Goal: Task Accomplishment & Management: Manage account settings

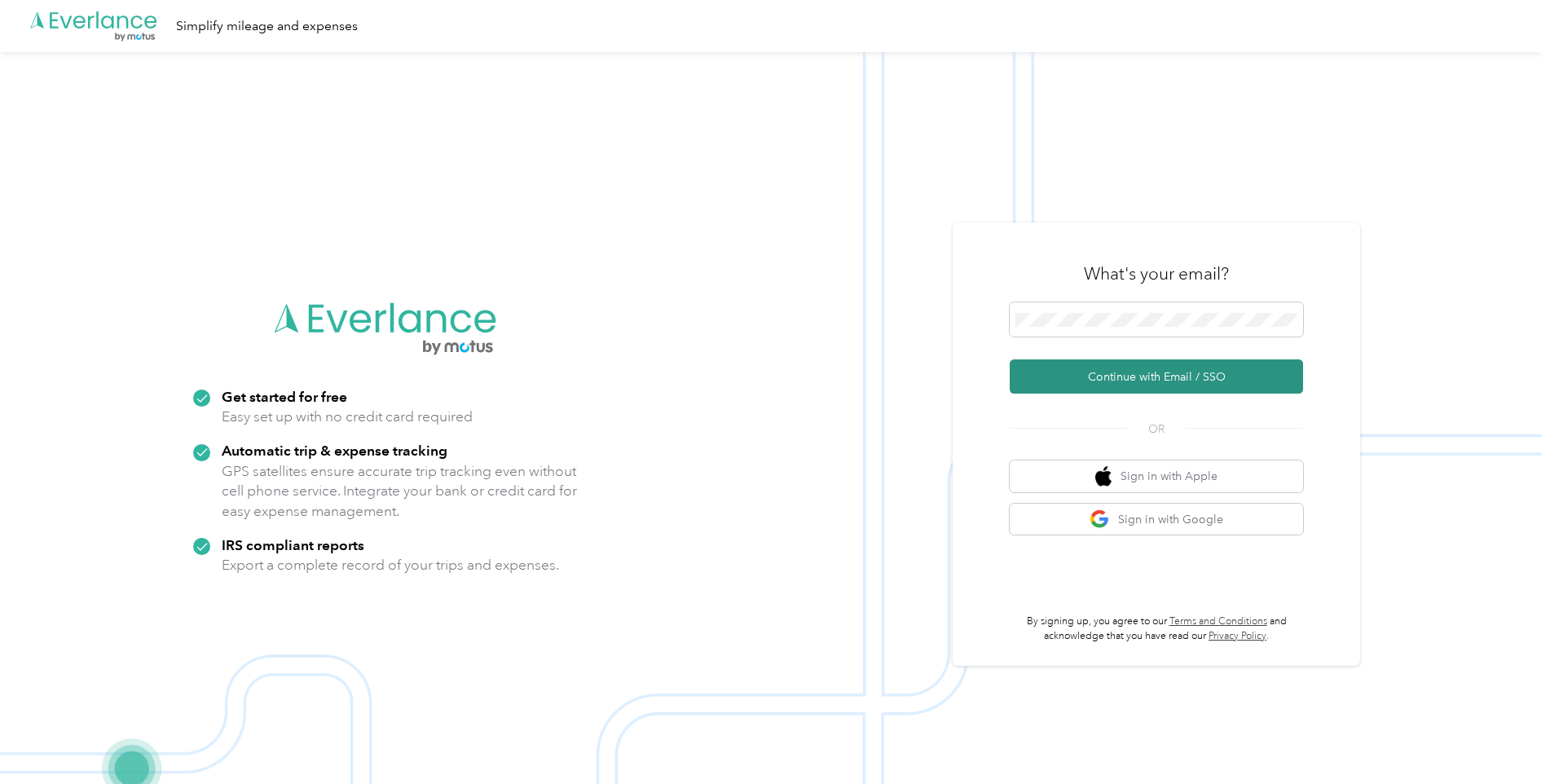
click at [1146, 374] on button "Continue with Email / SSO" at bounding box center [1156, 376] width 294 height 34
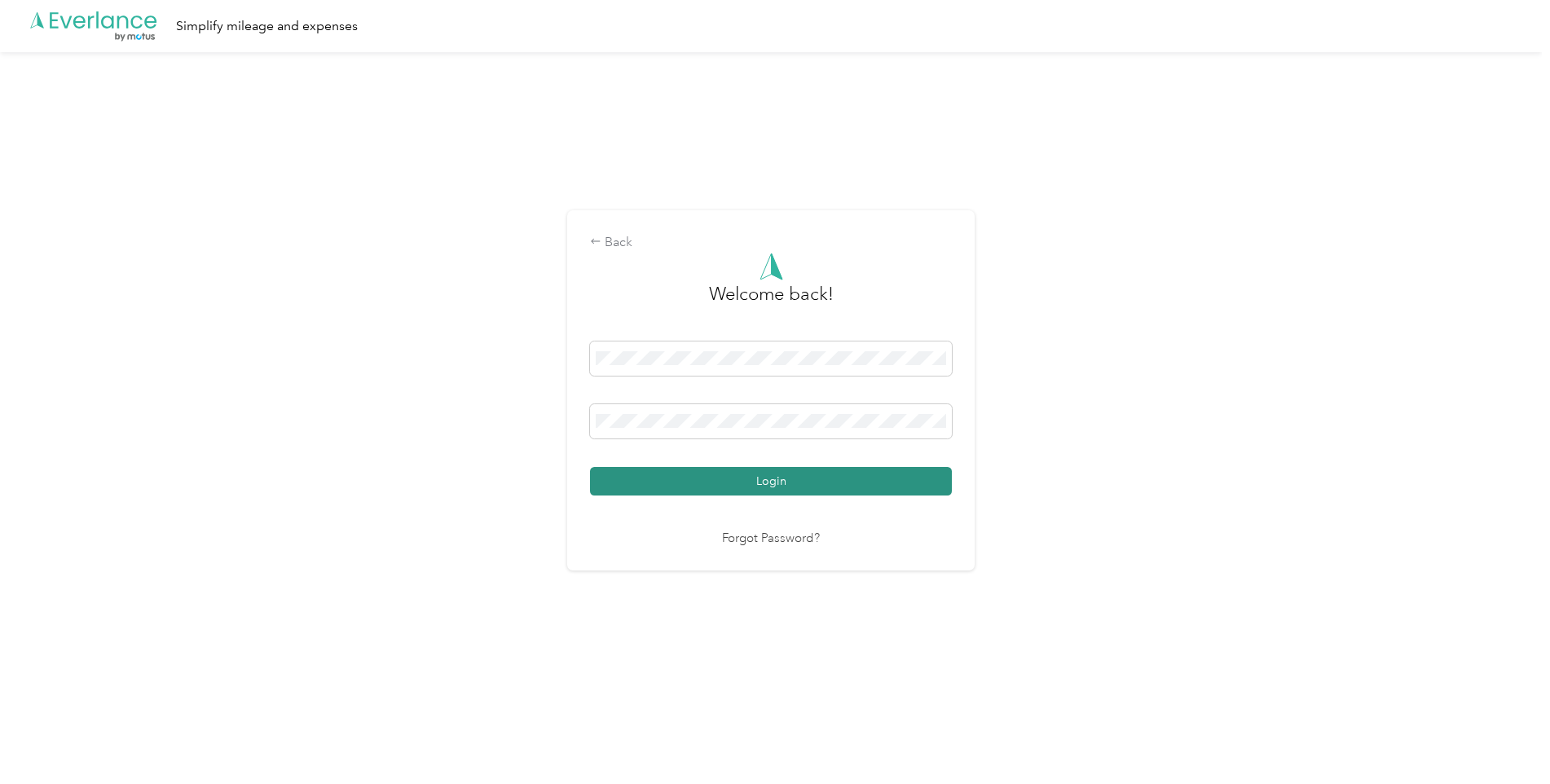
click at [774, 476] on button "Login" at bounding box center [771, 481] width 362 height 29
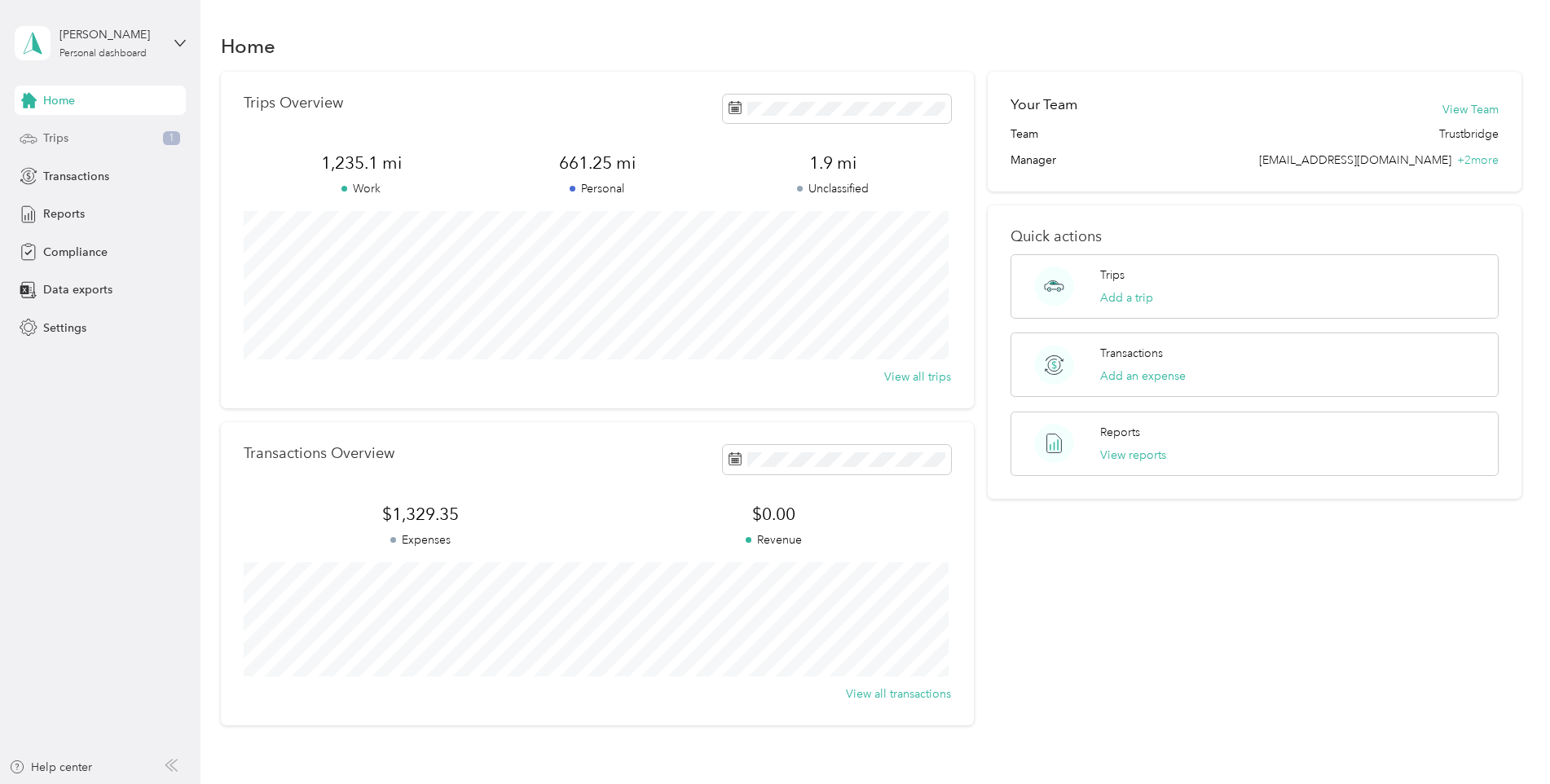
click at [55, 136] on span "Trips" at bounding box center [56, 137] width 25 height 17
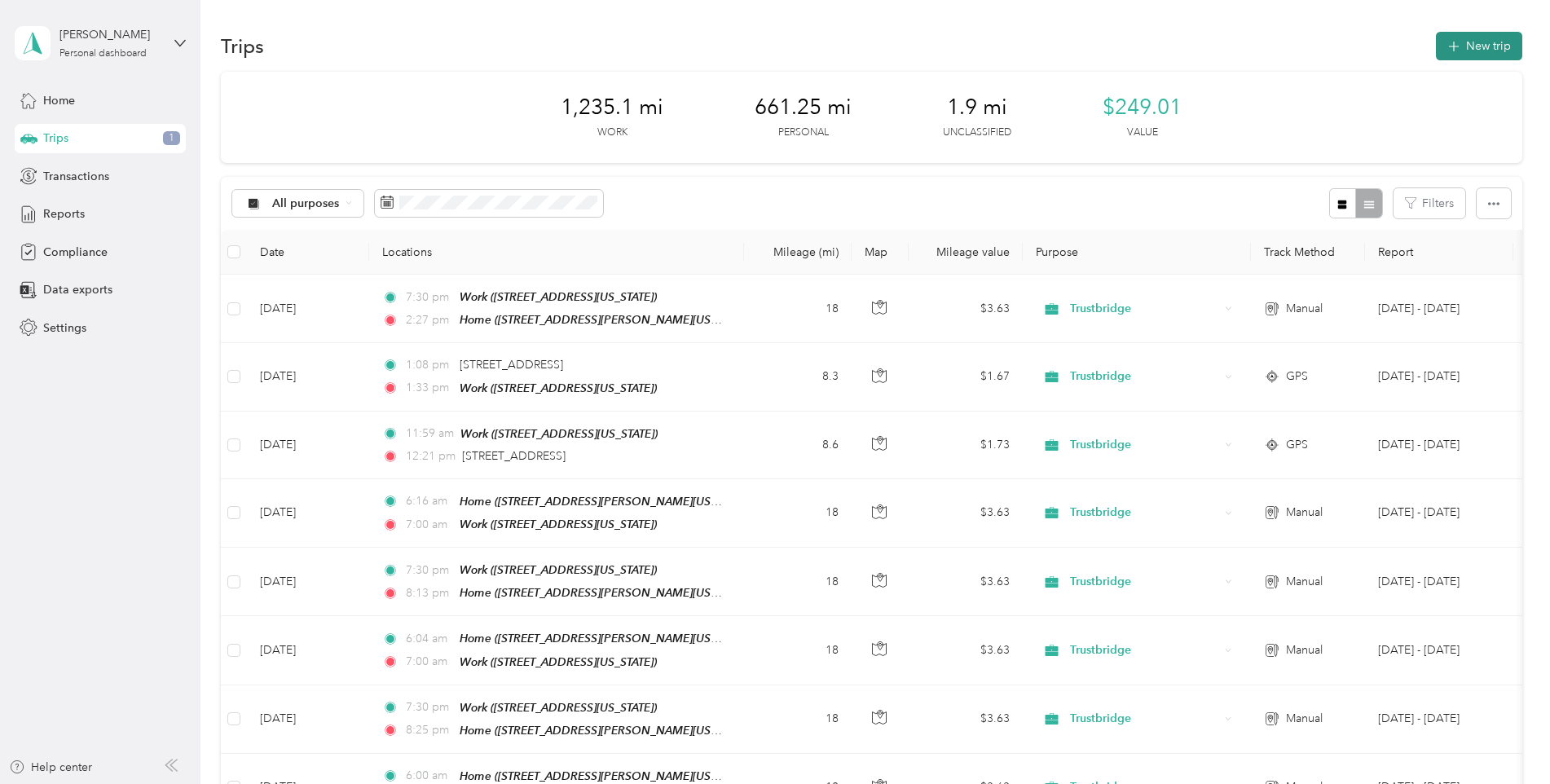
click at [1488, 44] on button "New trip" at bounding box center [1479, 46] width 86 height 29
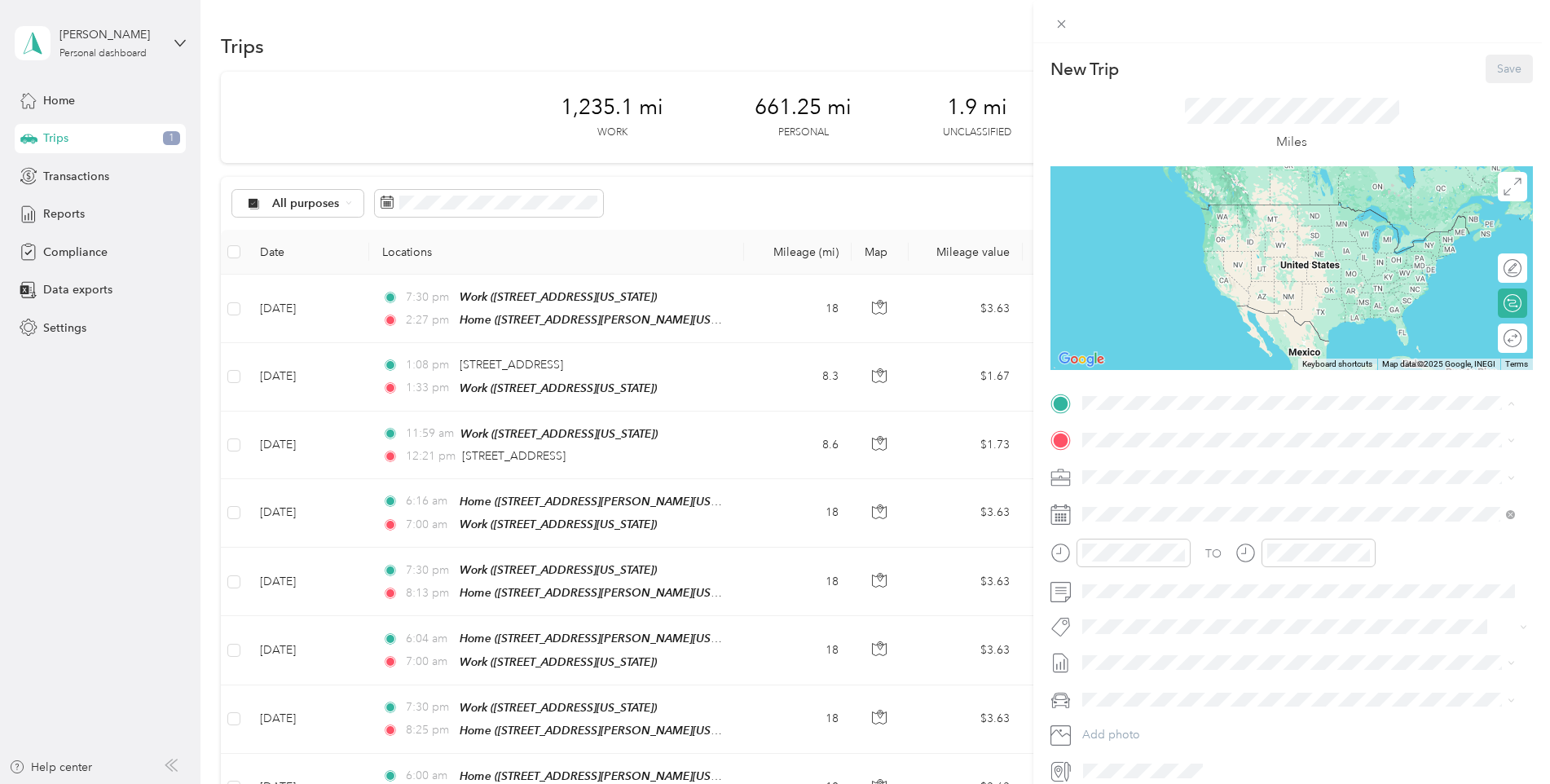
click at [1133, 575] on div "Home [STREET_ADDRESS][US_STATE]" at bounding box center [1194, 580] width 163 height 34
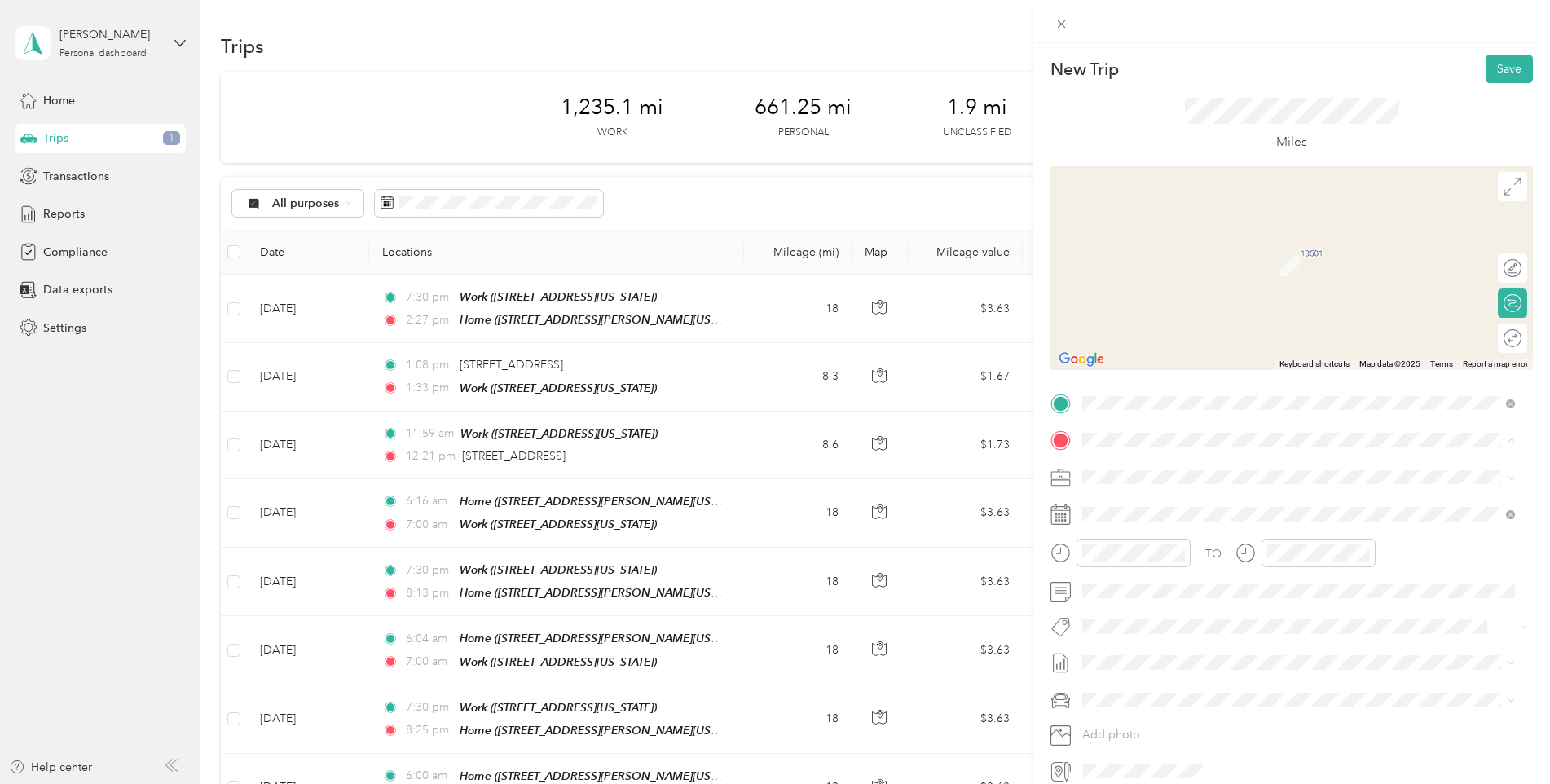
click at [1136, 509] on div "Work [STREET_ADDRESS][US_STATE]" at bounding box center [1194, 514] width 163 height 34
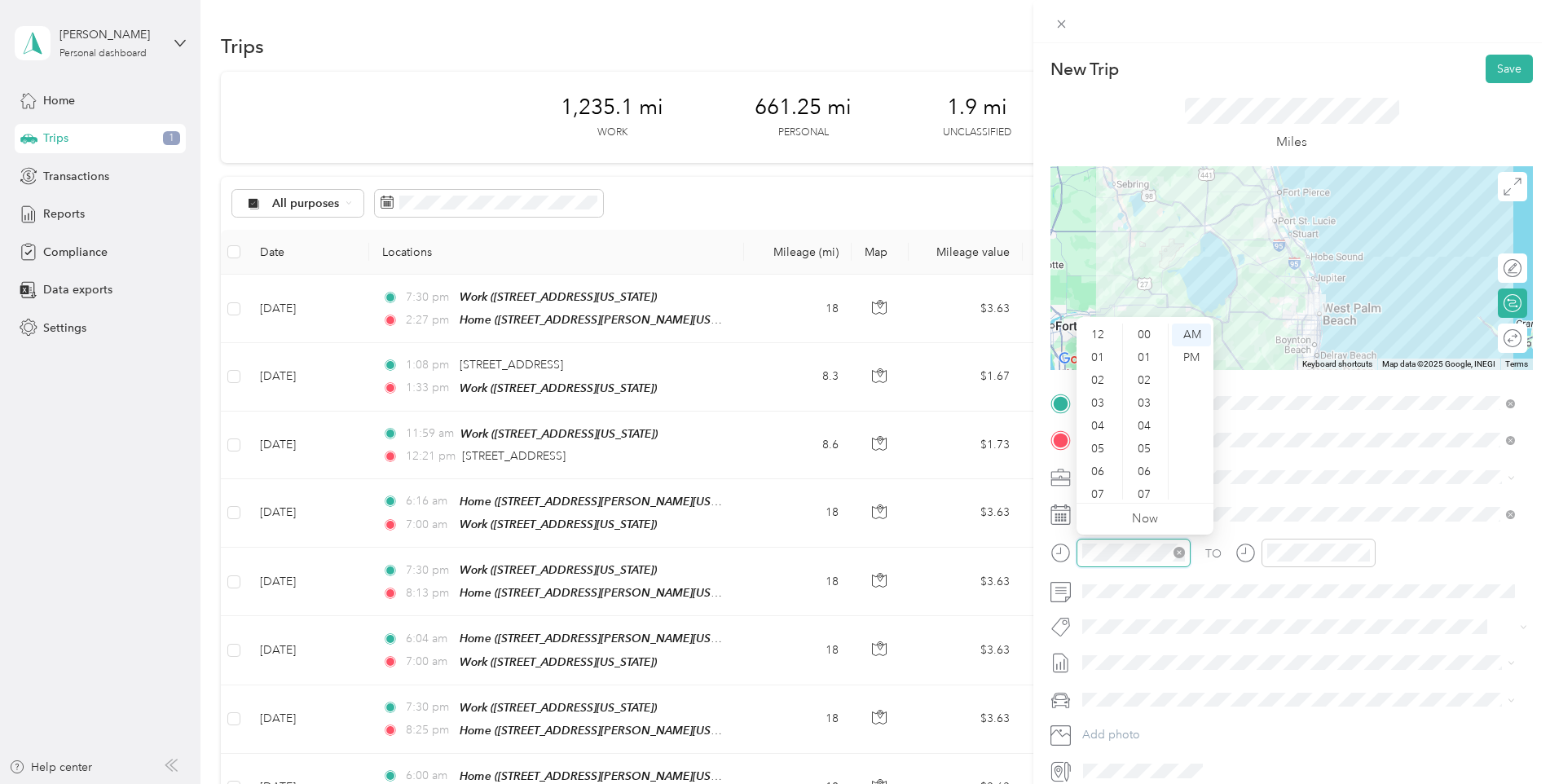
scroll to position [98, 0]
click at [1098, 372] on div "06" at bounding box center [1100, 374] width 40 height 22
click at [1196, 331] on div "AM" at bounding box center [1192, 334] width 40 height 22
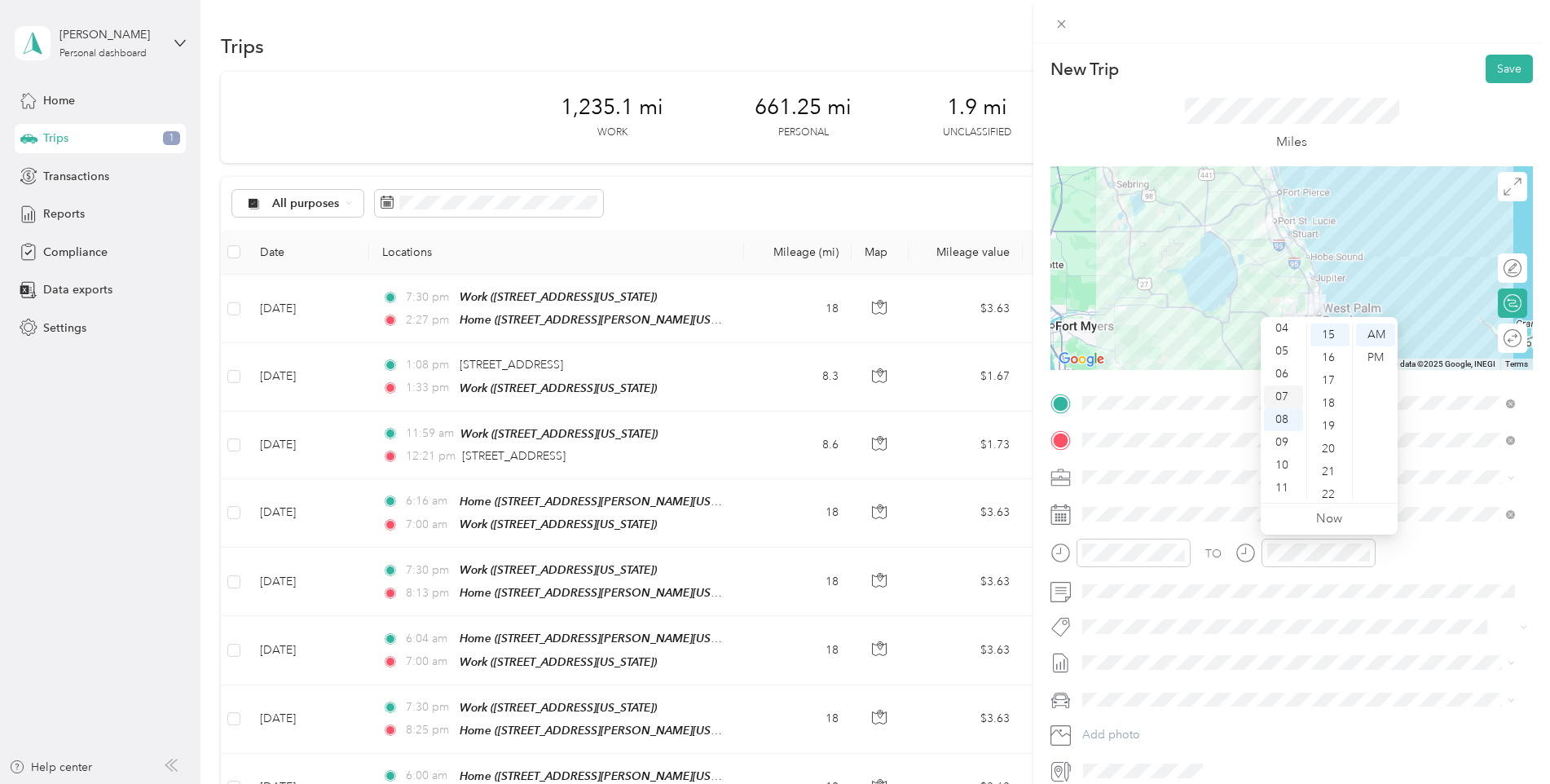
click at [1287, 396] on div "07" at bounding box center [1284, 396] width 40 height 22
click at [1331, 344] on div "01" at bounding box center [1331, 340] width 40 height 22
click at [1492, 66] on button "Save" at bounding box center [1510, 69] width 48 height 29
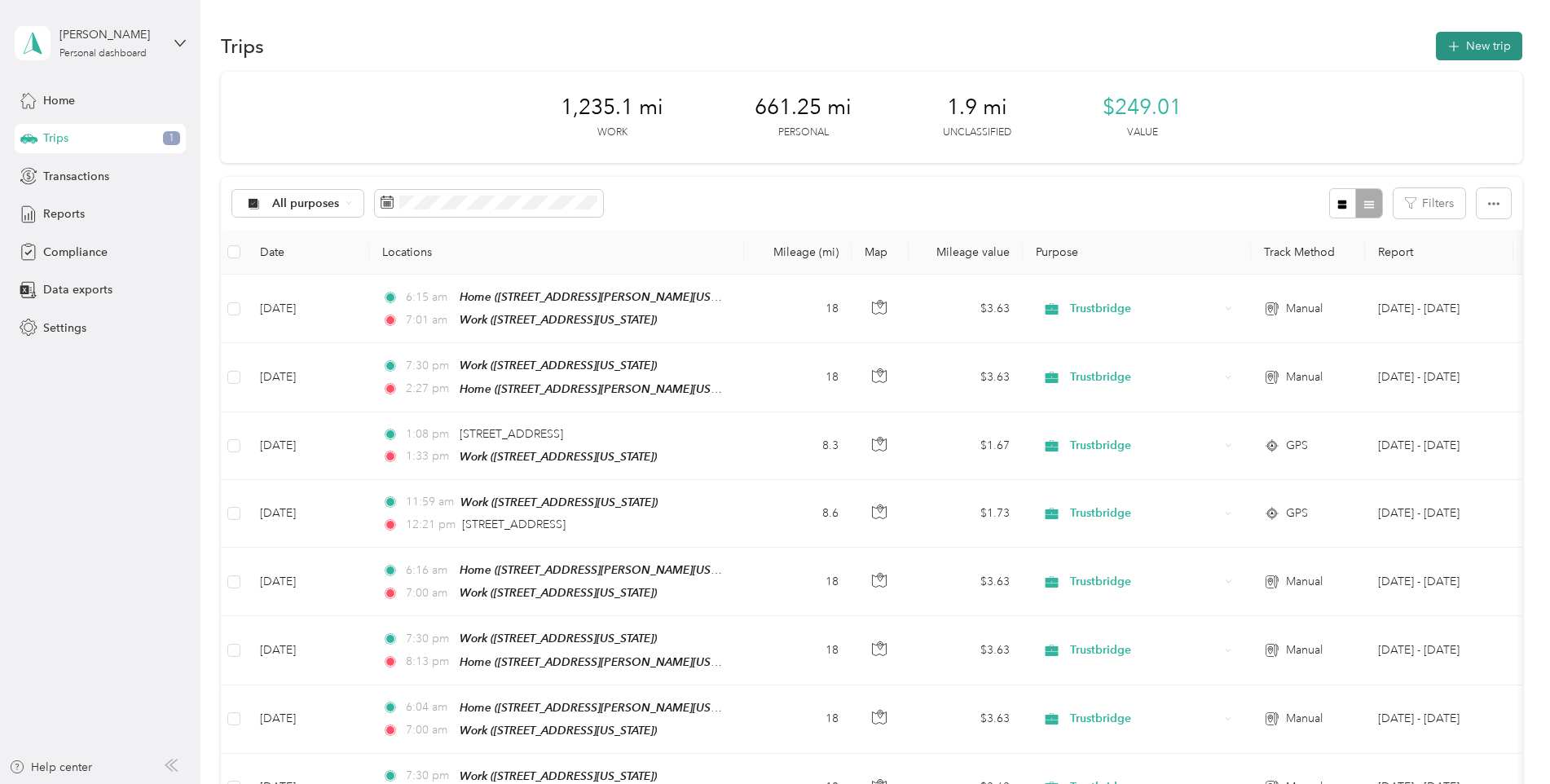
click at [1480, 46] on button "New trip" at bounding box center [1479, 46] width 86 height 29
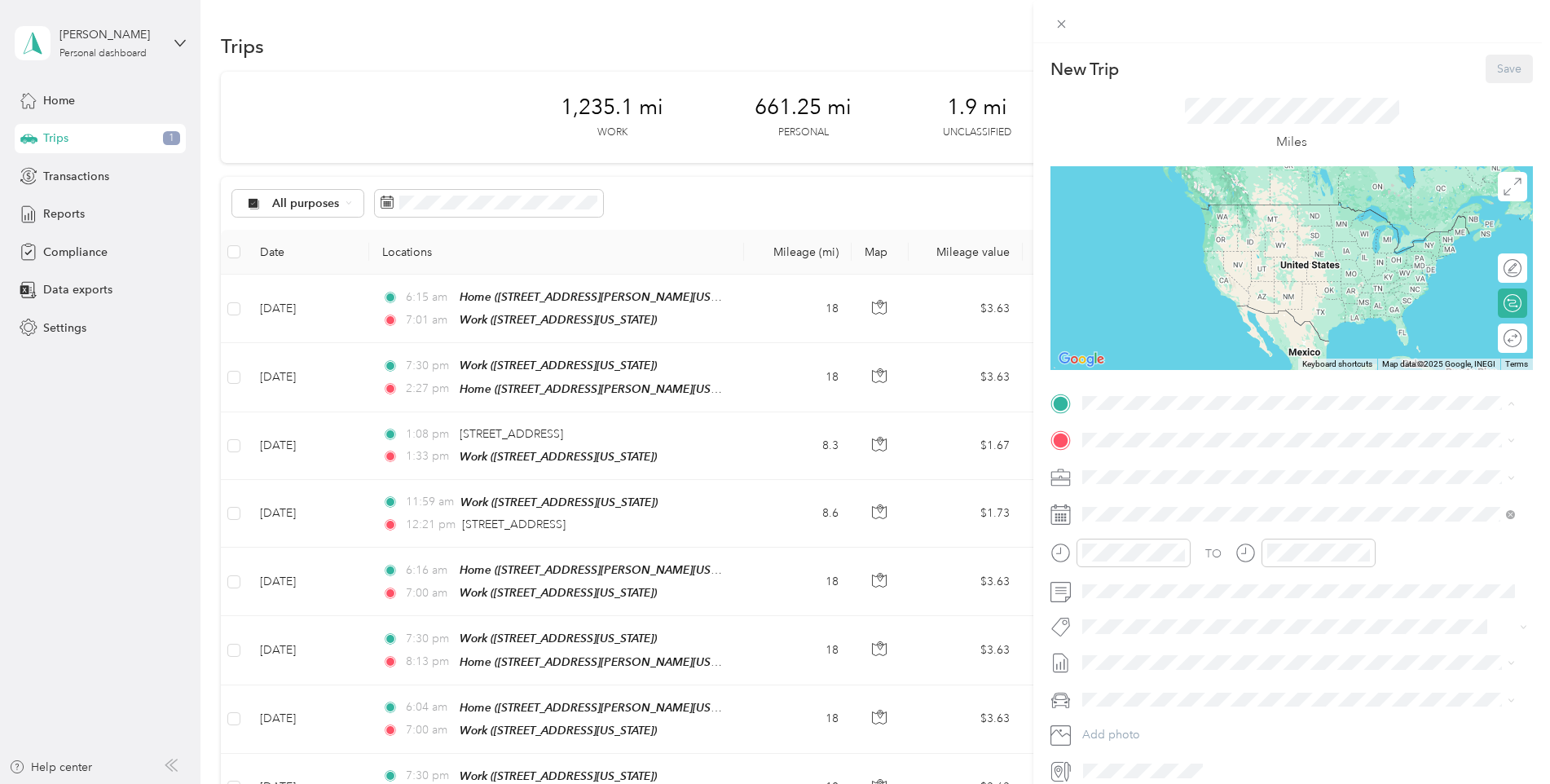
click at [1129, 479] on span "[STREET_ADDRESS][US_STATE]" at bounding box center [1194, 485] width 163 height 13
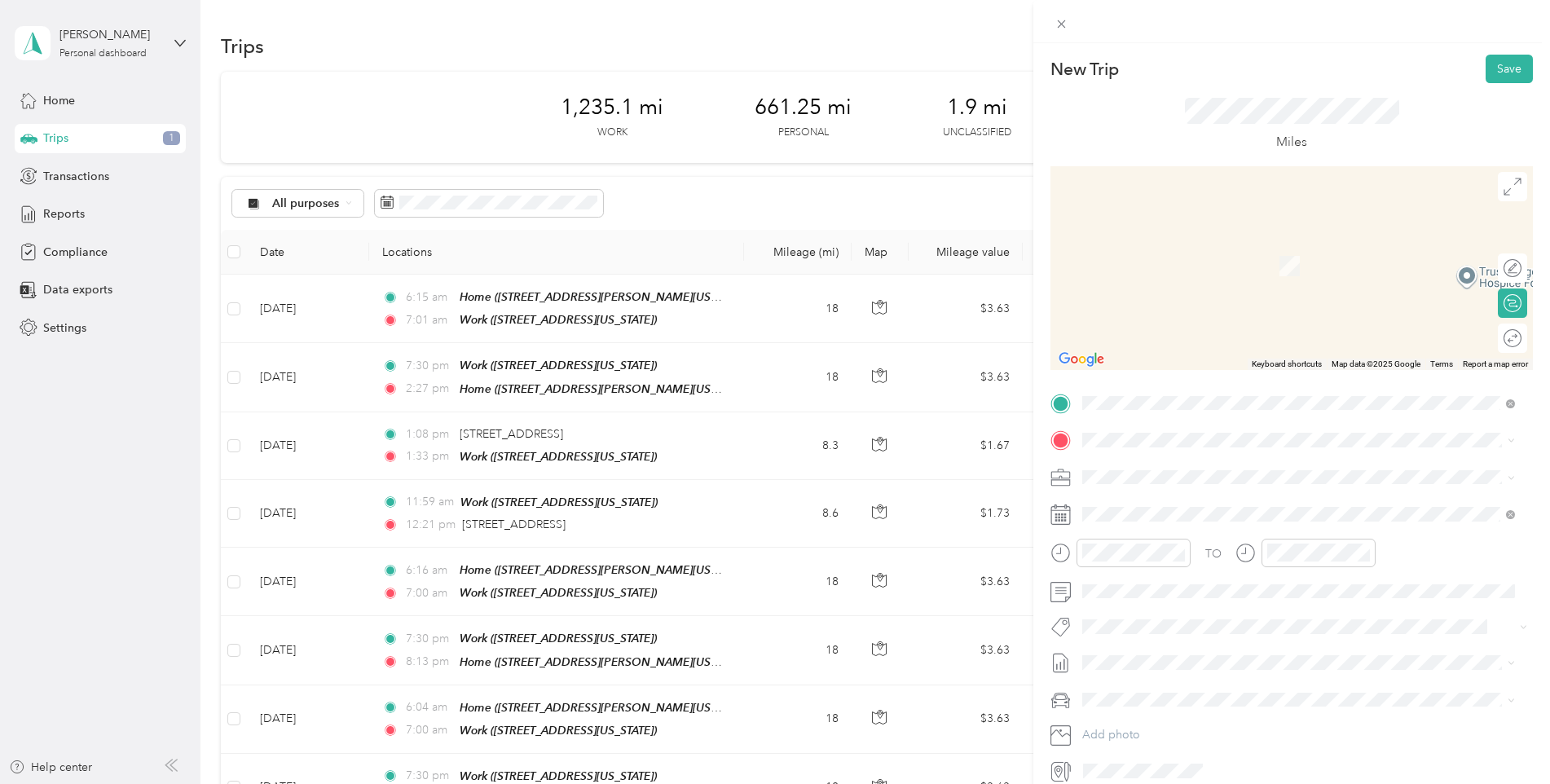
drag, startPoint x: 1147, startPoint y: 611, endPoint x: 1165, endPoint y: 543, distance: 70.3
click at [1146, 611] on div "Home [STREET_ADDRESS][US_STATE]" at bounding box center [1194, 613] width 163 height 34
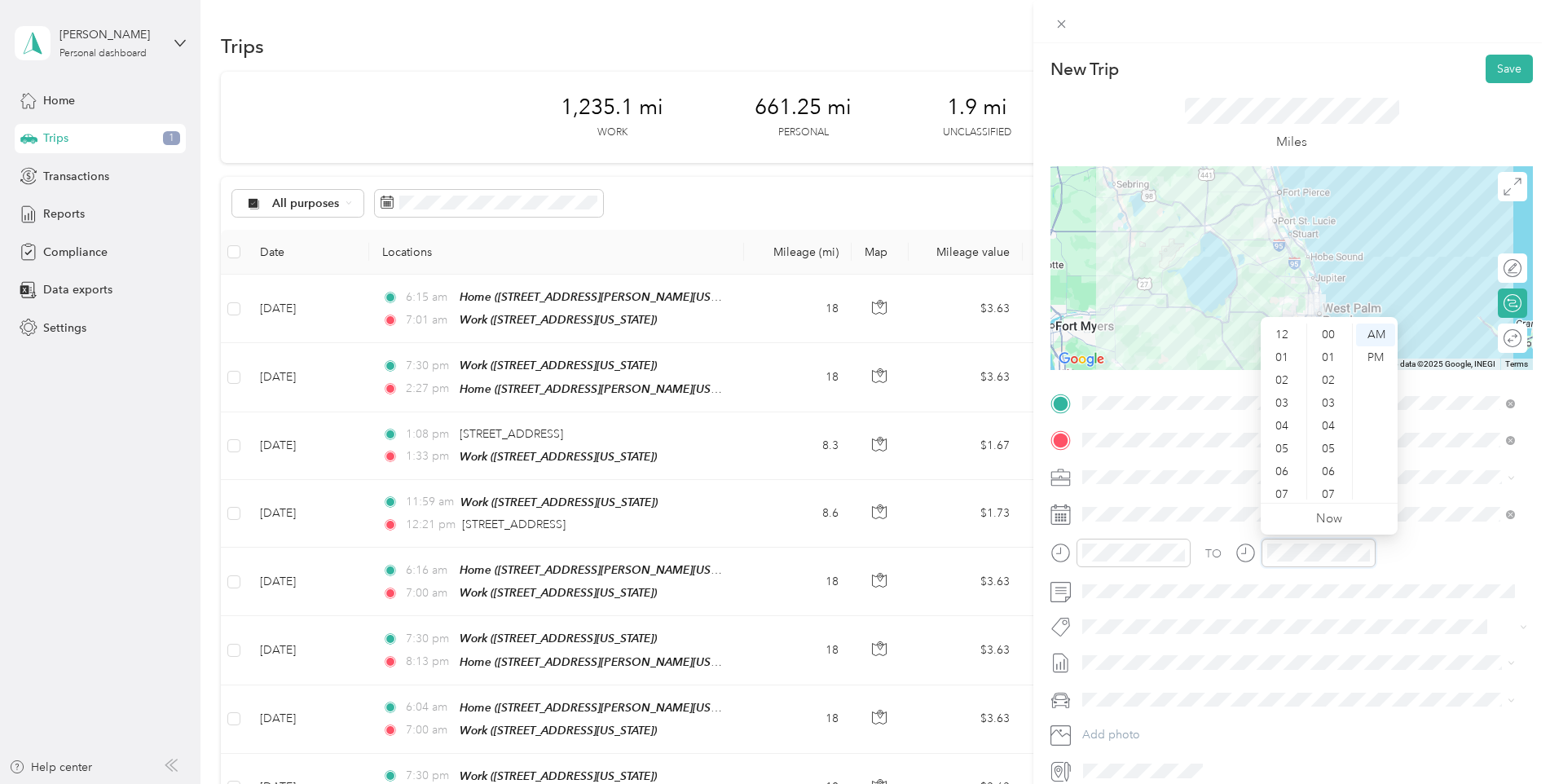
scroll to position [98, 0]
click at [1286, 418] on div "08" at bounding box center [1284, 418] width 40 height 22
click at [1332, 330] on div "17" at bounding box center [1331, 334] width 40 height 22
click at [1375, 353] on div "PM" at bounding box center [1377, 357] width 40 height 22
click at [1502, 66] on button "Save" at bounding box center [1510, 69] width 48 height 29
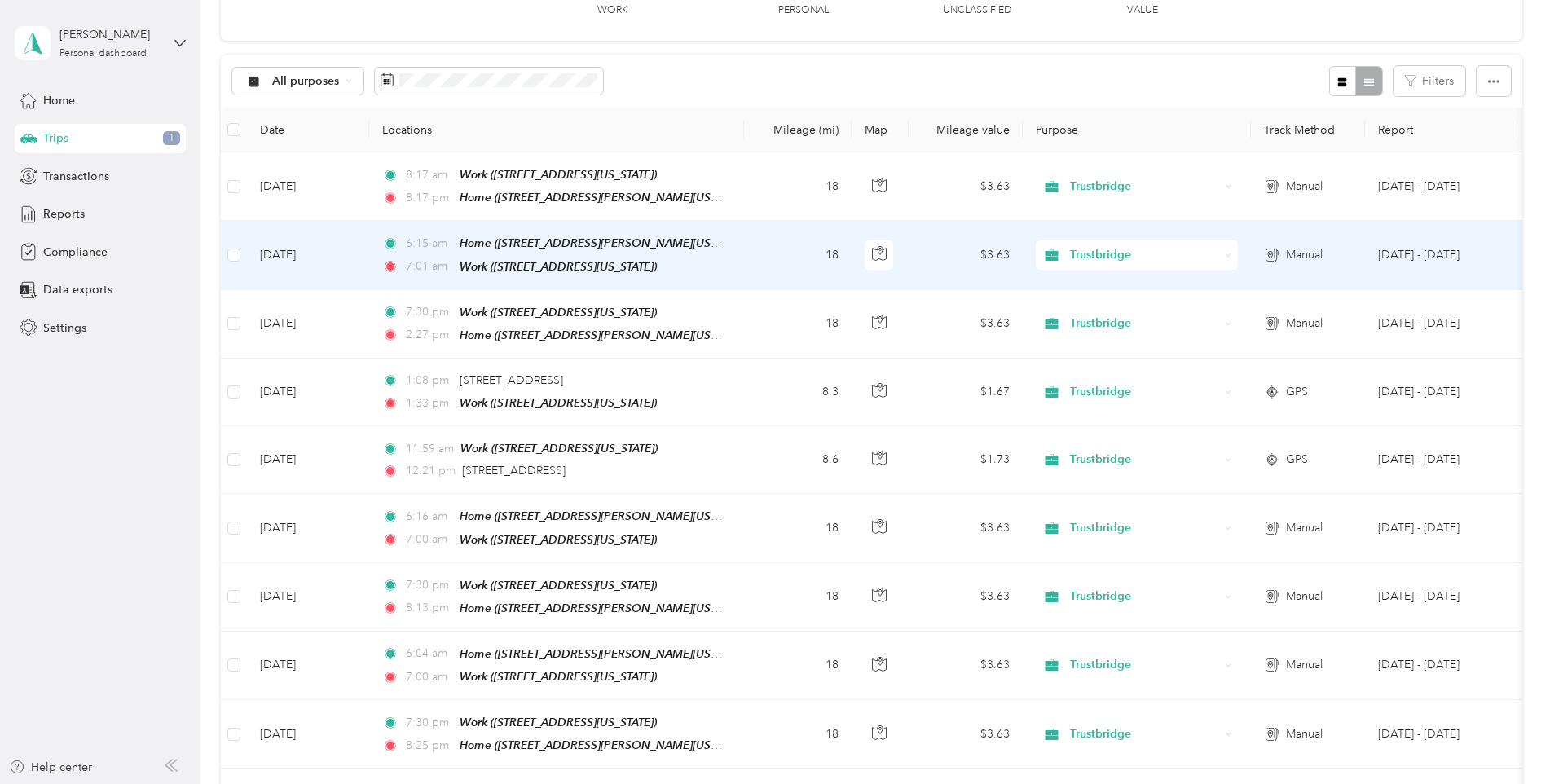
scroll to position [0, 0]
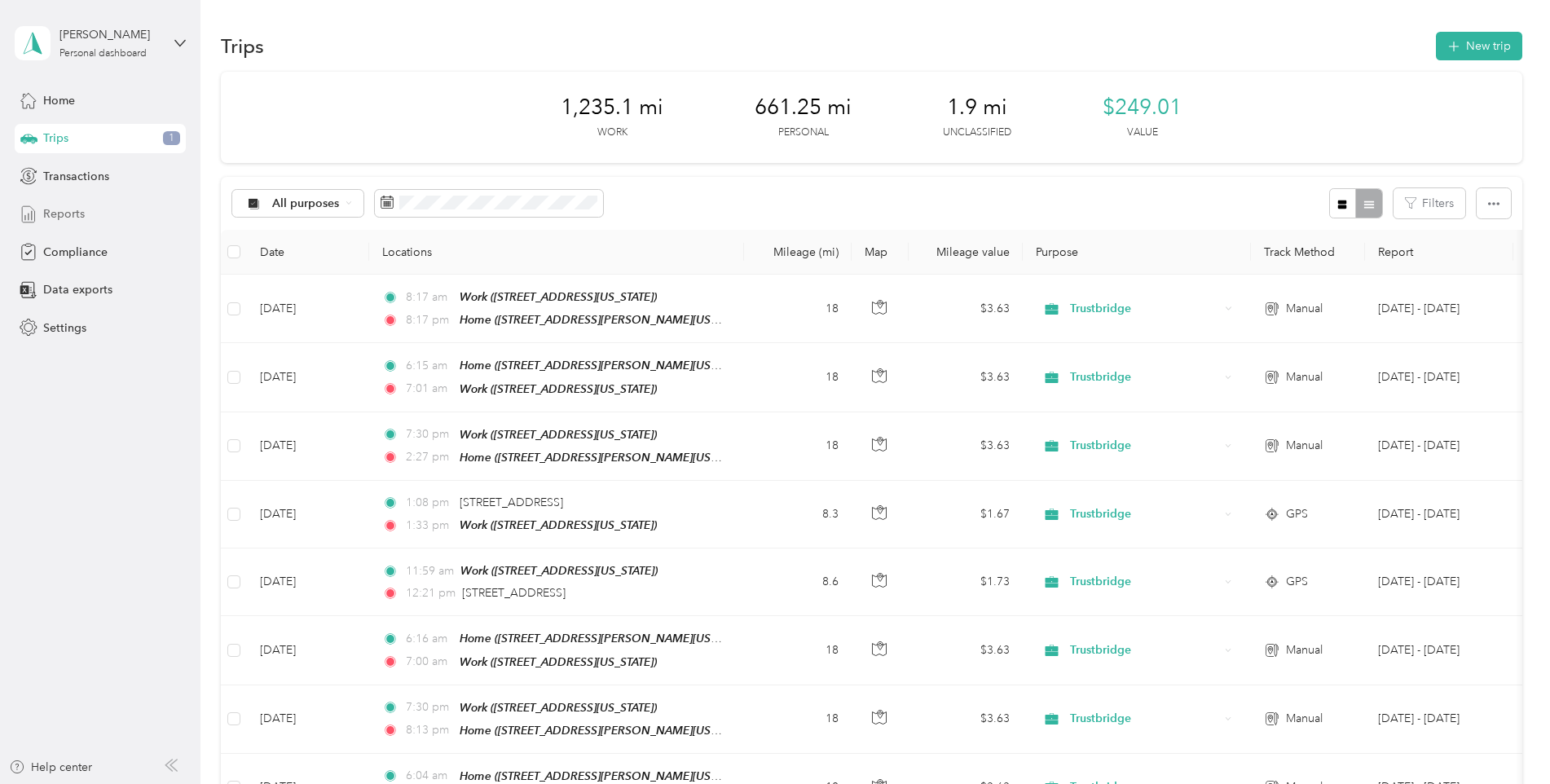
click at [66, 207] on span "Reports" at bounding box center [64, 214] width 41 height 17
